Goal: Information Seeking & Learning: Learn about a topic

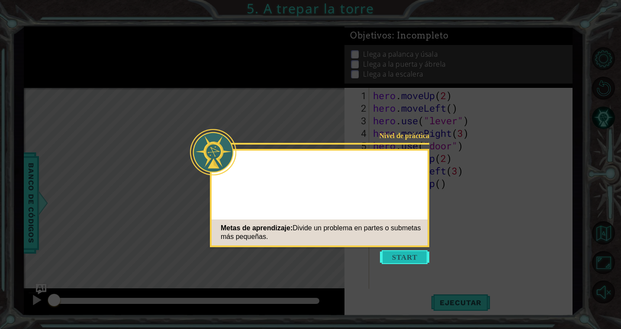
click at [397, 258] on button "Start" at bounding box center [404, 257] width 49 height 14
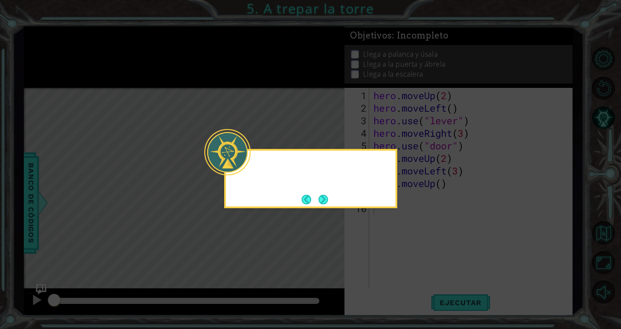
click at [250, 168] on div at bounding box center [227, 152] width 46 height 46
click at [327, 201] on button "Next" at bounding box center [324, 200] width 10 height 10
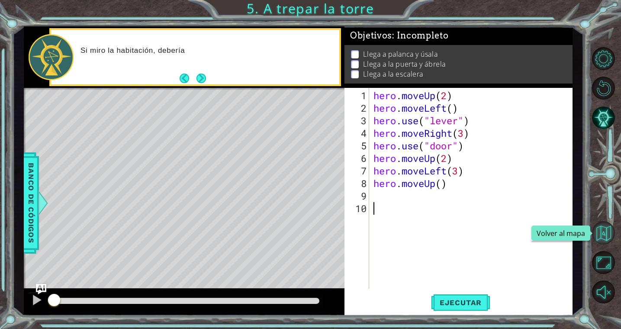
click at [609, 239] on button "Volver al mapa" at bounding box center [603, 232] width 23 height 23
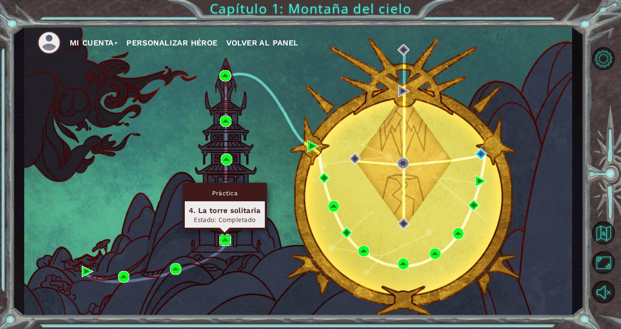
click at [224, 244] on img at bounding box center [225, 240] width 12 height 12
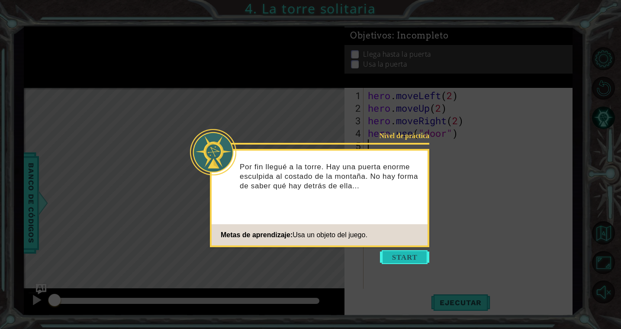
click at [408, 258] on button "Start" at bounding box center [404, 257] width 49 height 14
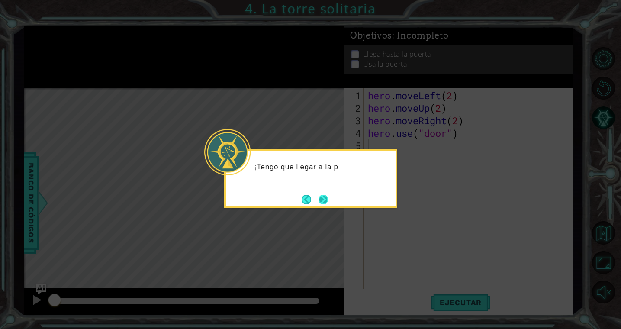
click at [327, 200] on button "Next" at bounding box center [324, 200] width 10 height 10
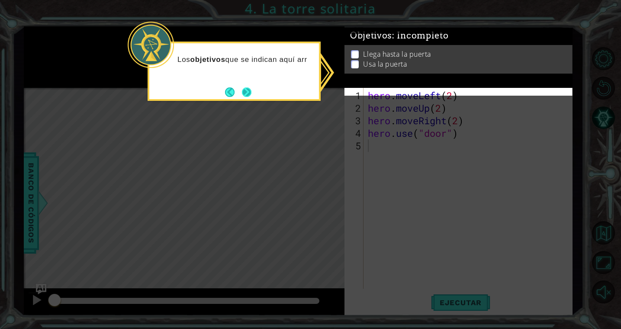
click at [249, 93] on button "Next" at bounding box center [247, 92] width 10 height 10
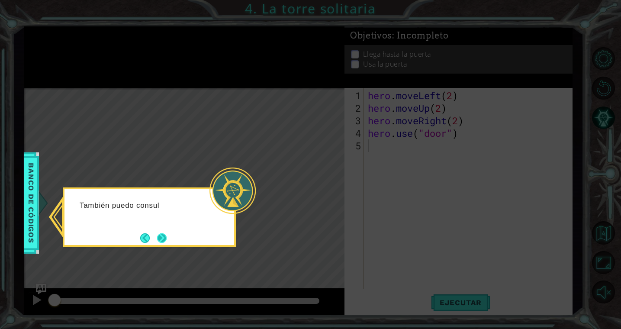
click at [160, 240] on button "Next" at bounding box center [162, 238] width 10 height 10
